Goal: Task Accomplishment & Management: Manage account settings

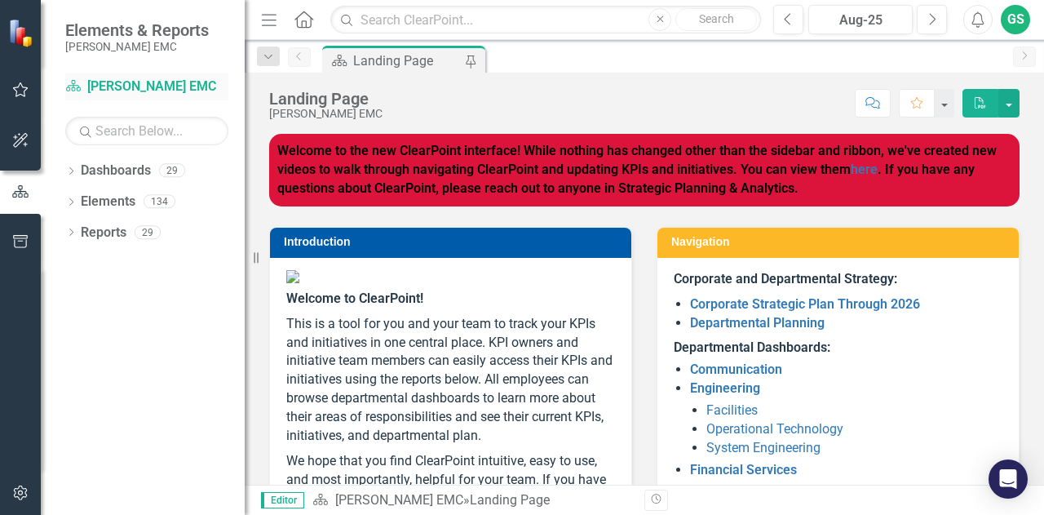
click at [135, 79] on link "Dashboard [PERSON_NAME] EMC" at bounding box center [146, 87] width 163 height 19
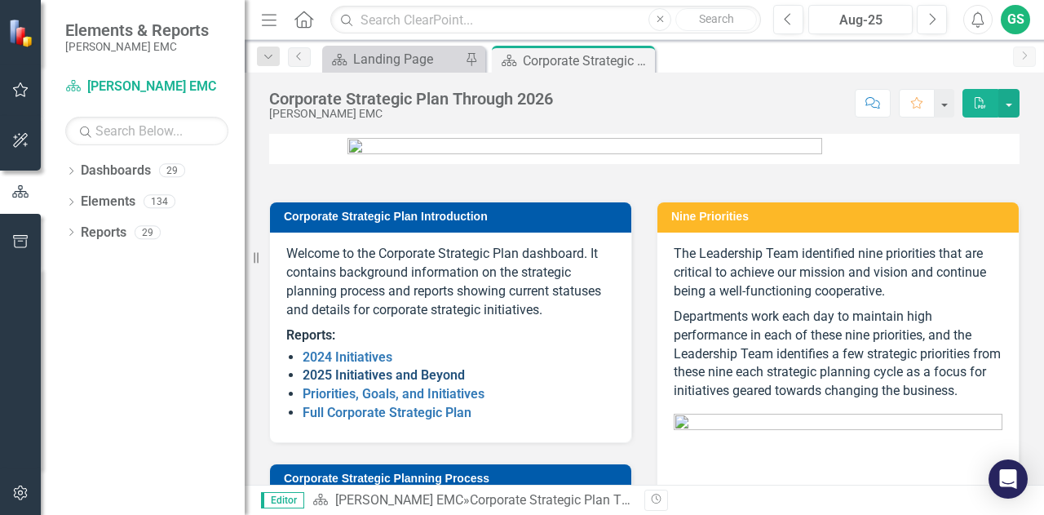
click at [435, 383] on link "2025 Initiatives and Beyond" at bounding box center [384, 375] width 162 height 16
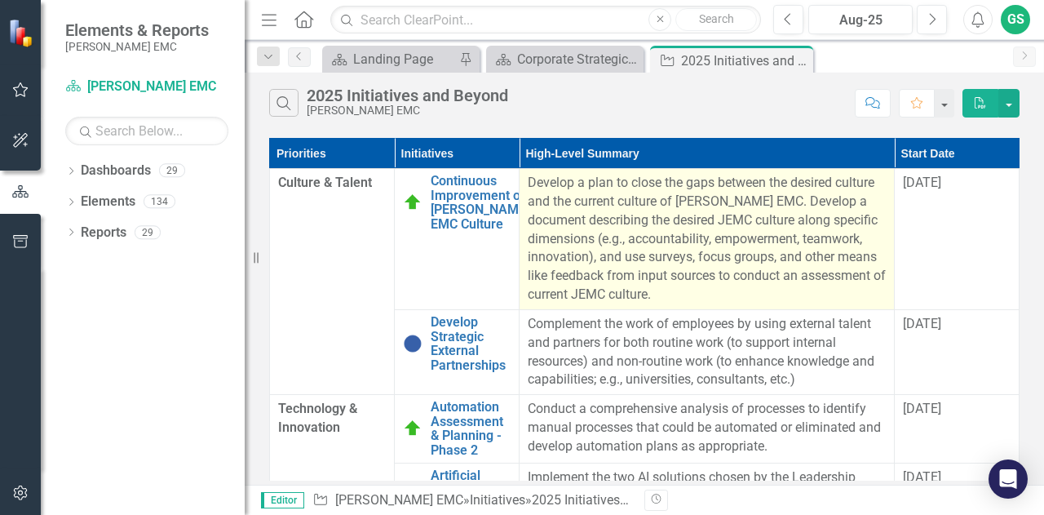
scroll to position [58, 0]
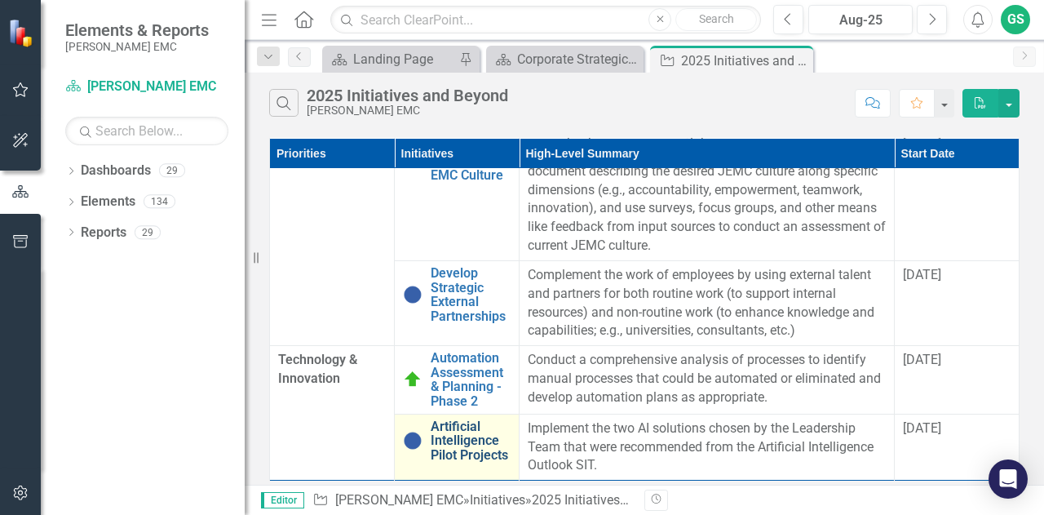
click at [476, 443] on link "Artificial Intelligence Pilot Projects" at bounding box center [471, 440] width 80 height 43
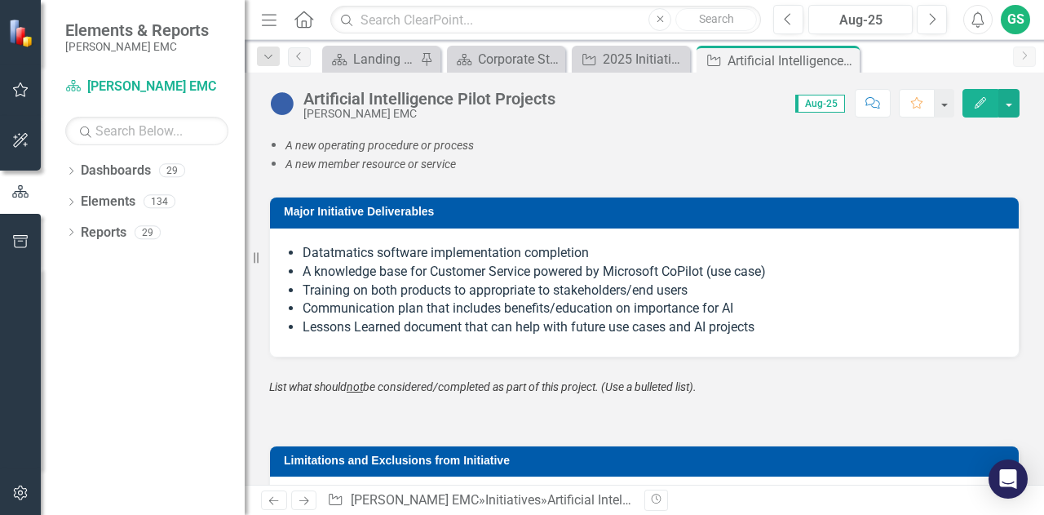
scroll to position [2239, 0]
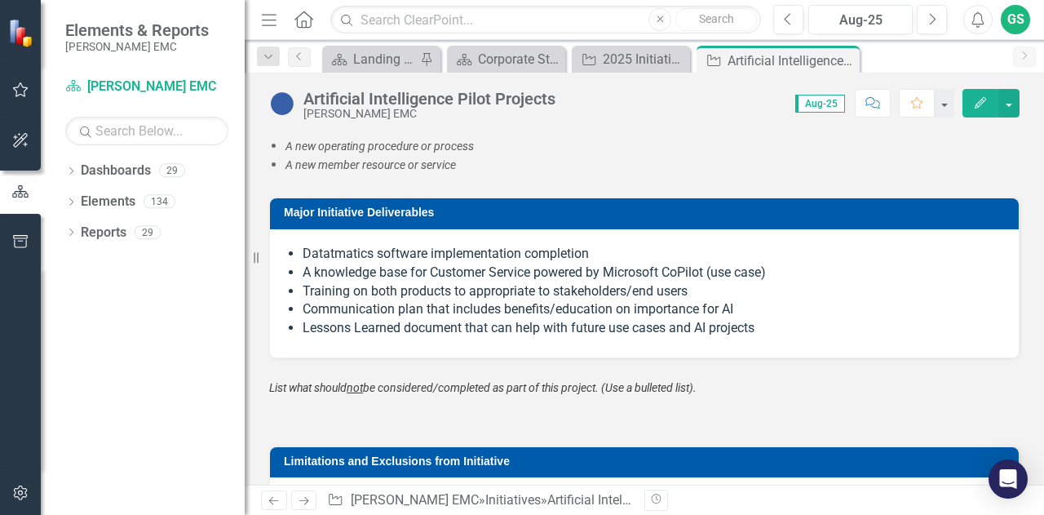
click at [605, 249] on li "Datatmatics software implementation completion" at bounding box center [653, 254] width 700 height 19
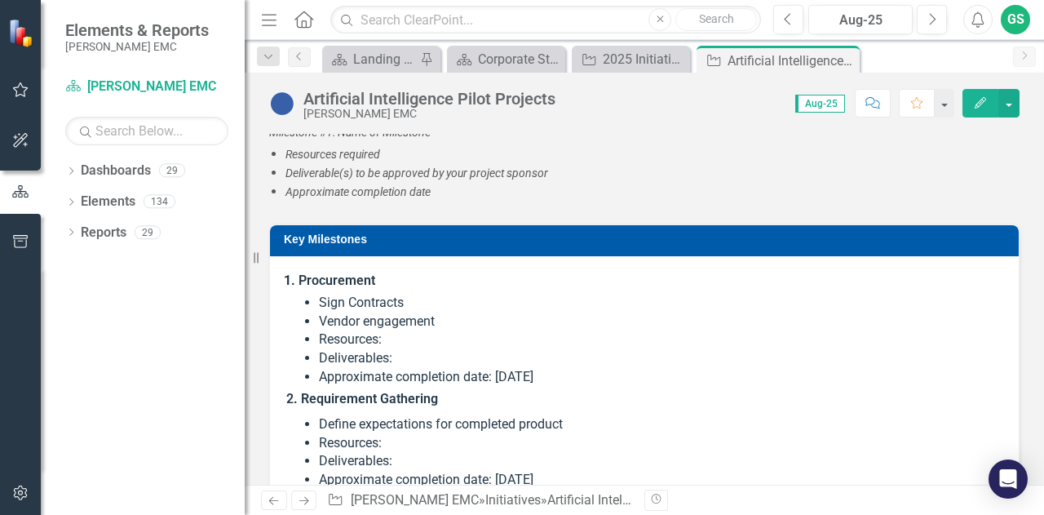
scroll to position [2831, 0]
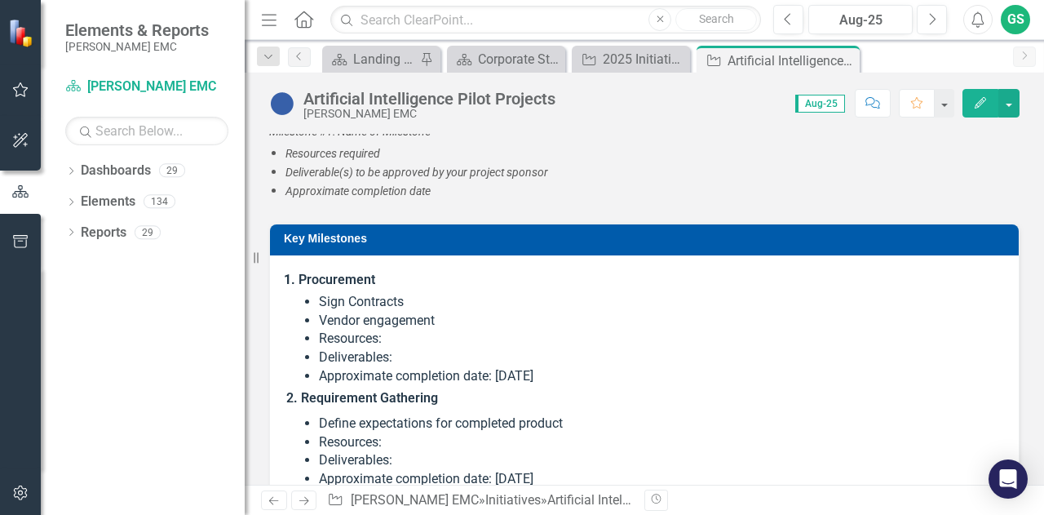
click at [445, 348] on li "Deliverables:" at bounding box center [661, 357] width 684 height 19
click at [410, 353] on li "Deliverables:" at bounding box center [661, 357] width 684 height 19
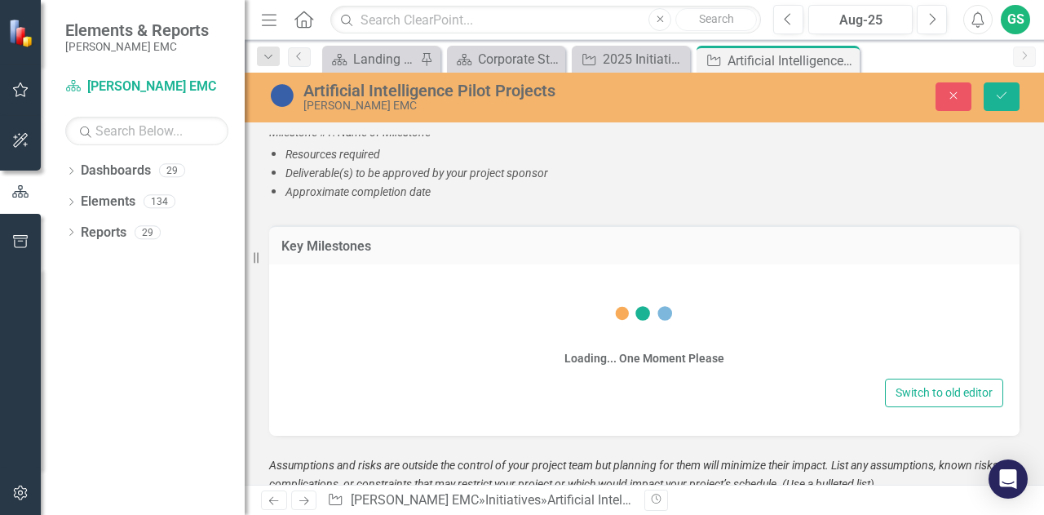
click at [408, 379] on div "Switch to old editor" at bounding box center [645, 393] width 718 height 29
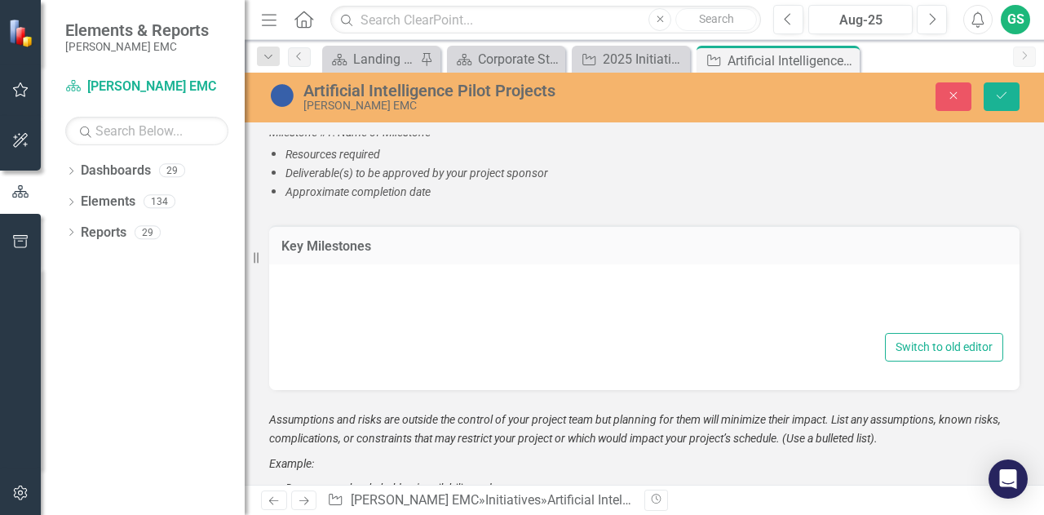
type textarea "<ol> <li style="font-weight: bold;"><strong>Procurement&nbsp;</strong></li> </o…"
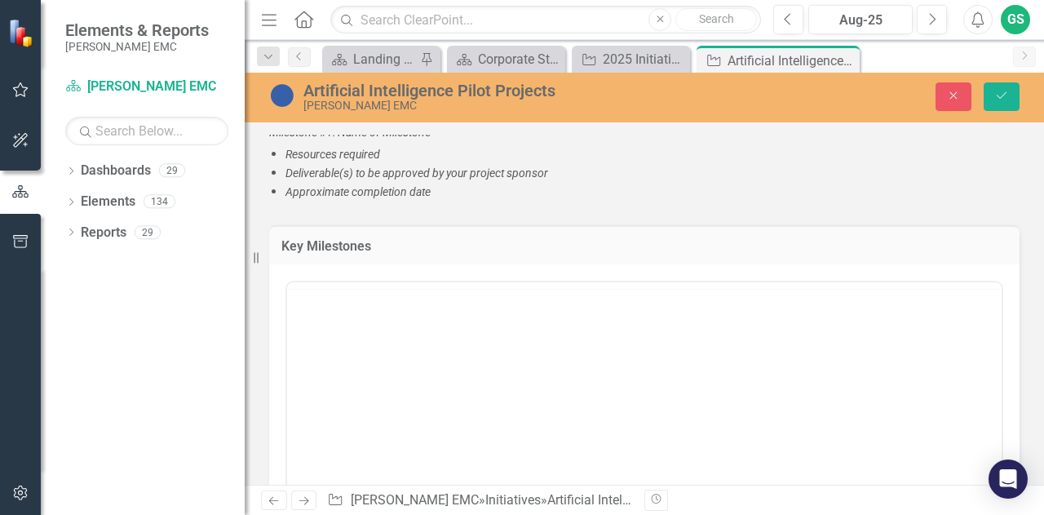
scroll to position [0, 0]
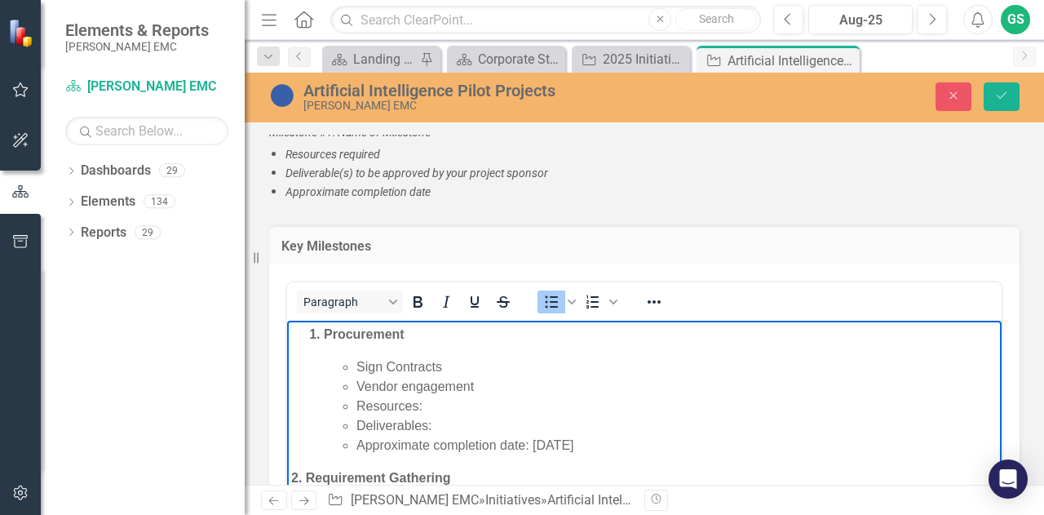
click at [439, 427] on li "Deliverables:" at bounding box center [677, 426] width 641 height 20
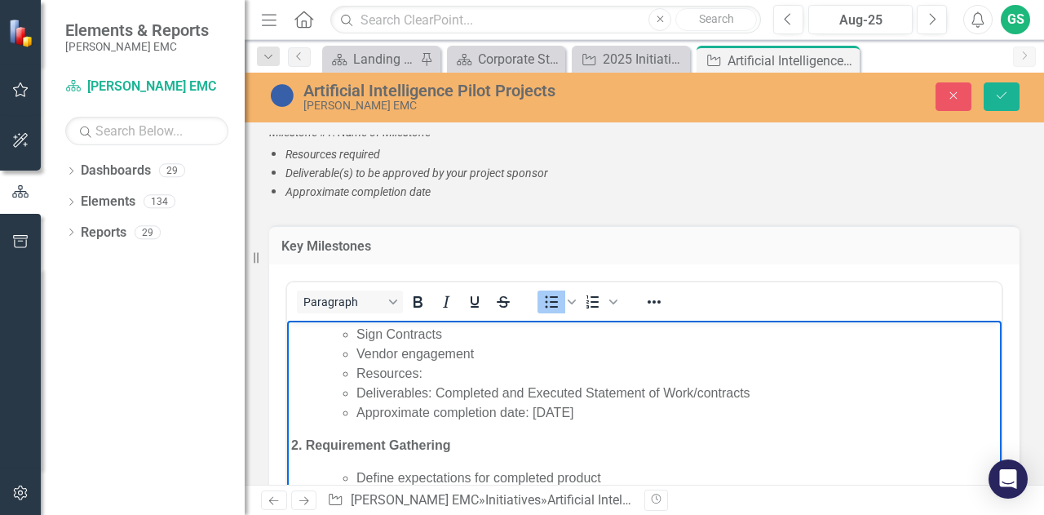
scroll to position [31, 0]
click at [450, 400] on li "Deliverables: Completed and Executed Statement of Work/contracts" at bounding box center [677, 395] width 641 height 20
drag, startPoint x: 436, startPoint y: 398, endPoint x: 528, endPoint y: 401, distance: 92.2
click at [528, 401] on li "Deliverables: Completed and Executed Statement of Work/contracts" at bounding box center [677, 395] width 641 height 20
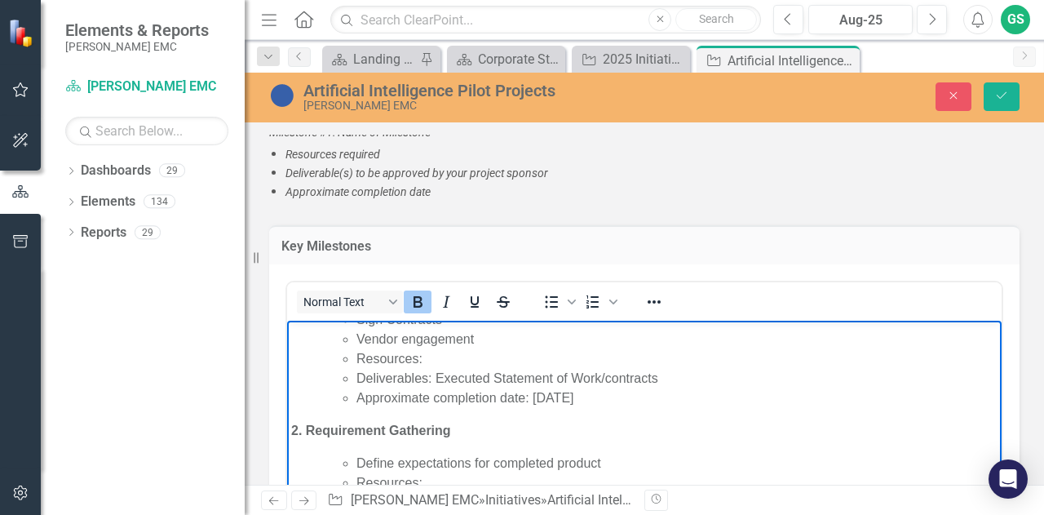
scroll to position [55, 0]
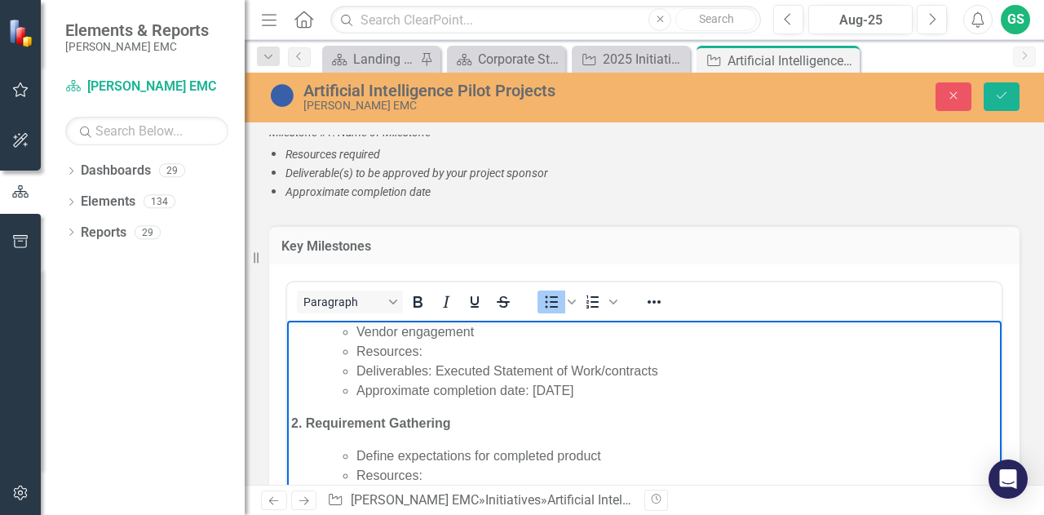
click at [604, 371] on li "Deliverables: Executed Statement of Work/contracts" at bounding box center [677, 371] width 641 height 20
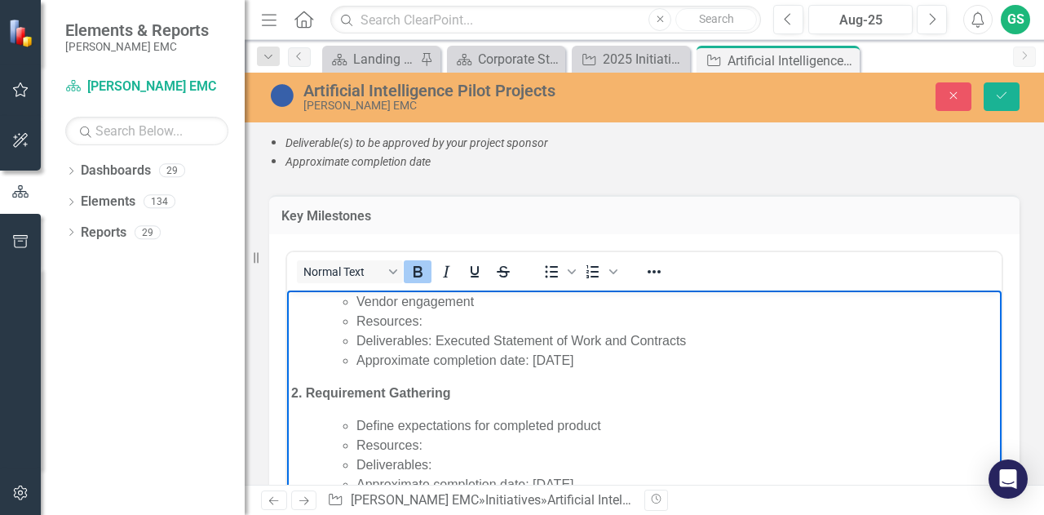
scroll to position [2894, 0]
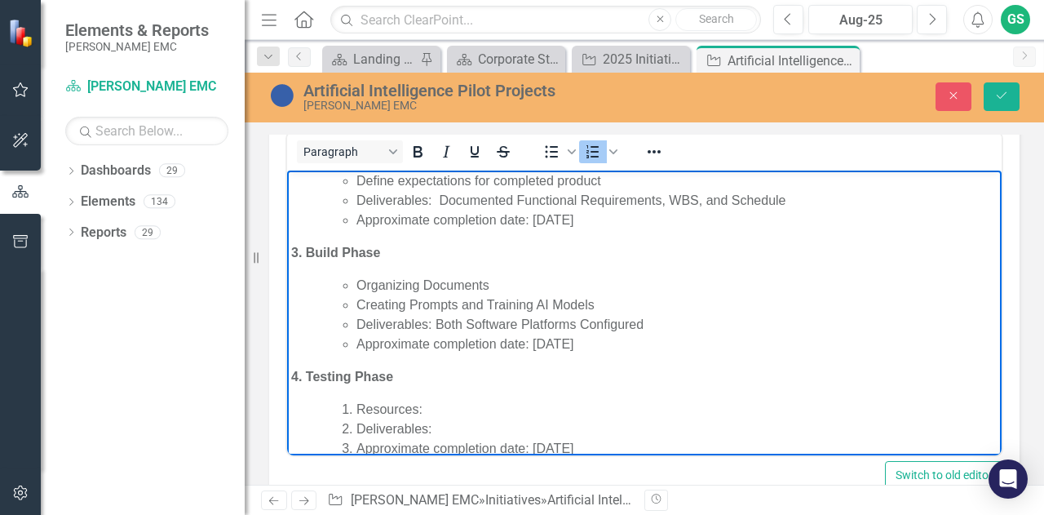
scroll to position [193, 0]
